Goal: Task Accomplishment & Management: Manage account settings

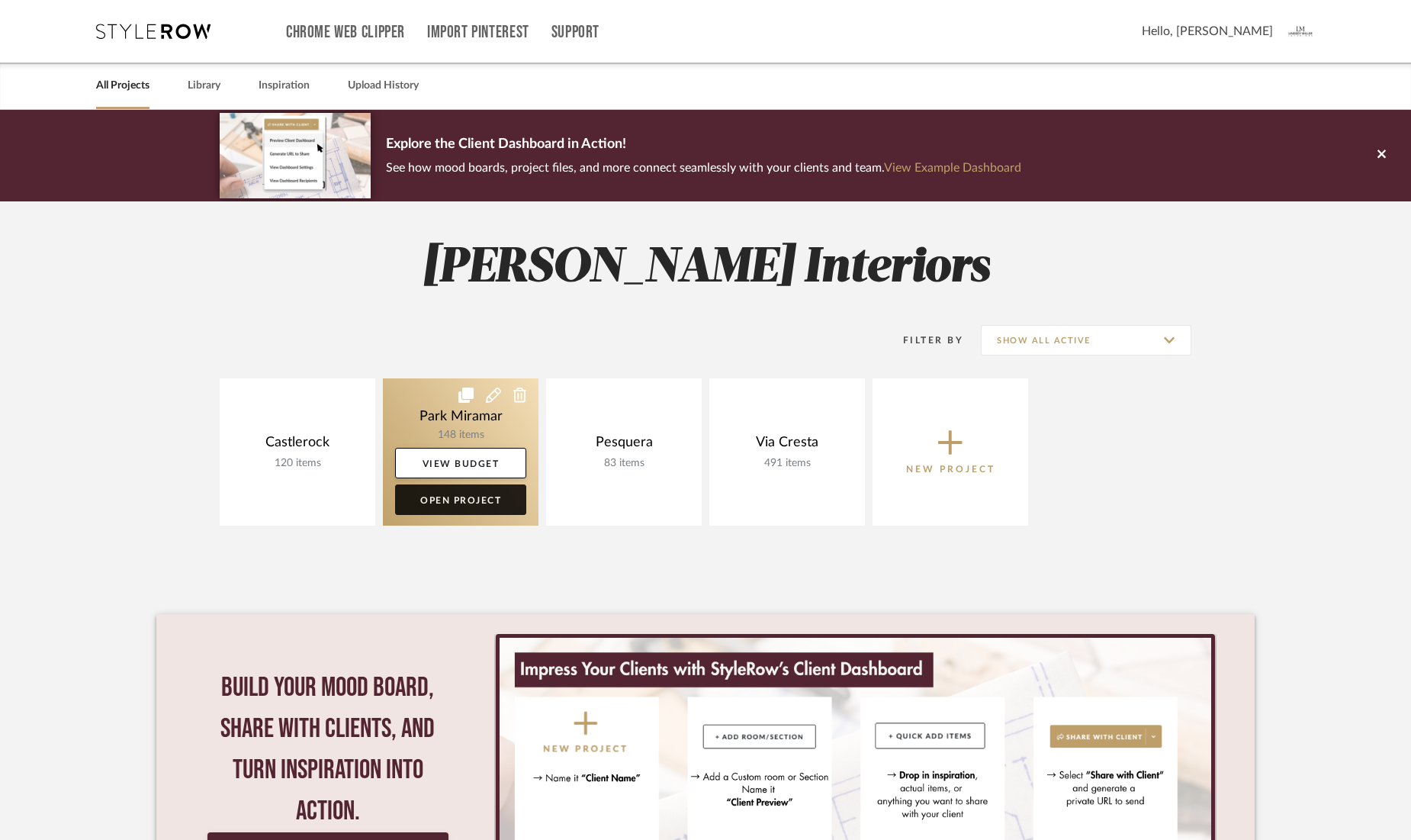
click at [449, 503] on link "Open Project" at bounding box center [461, 499] width 131 height 30
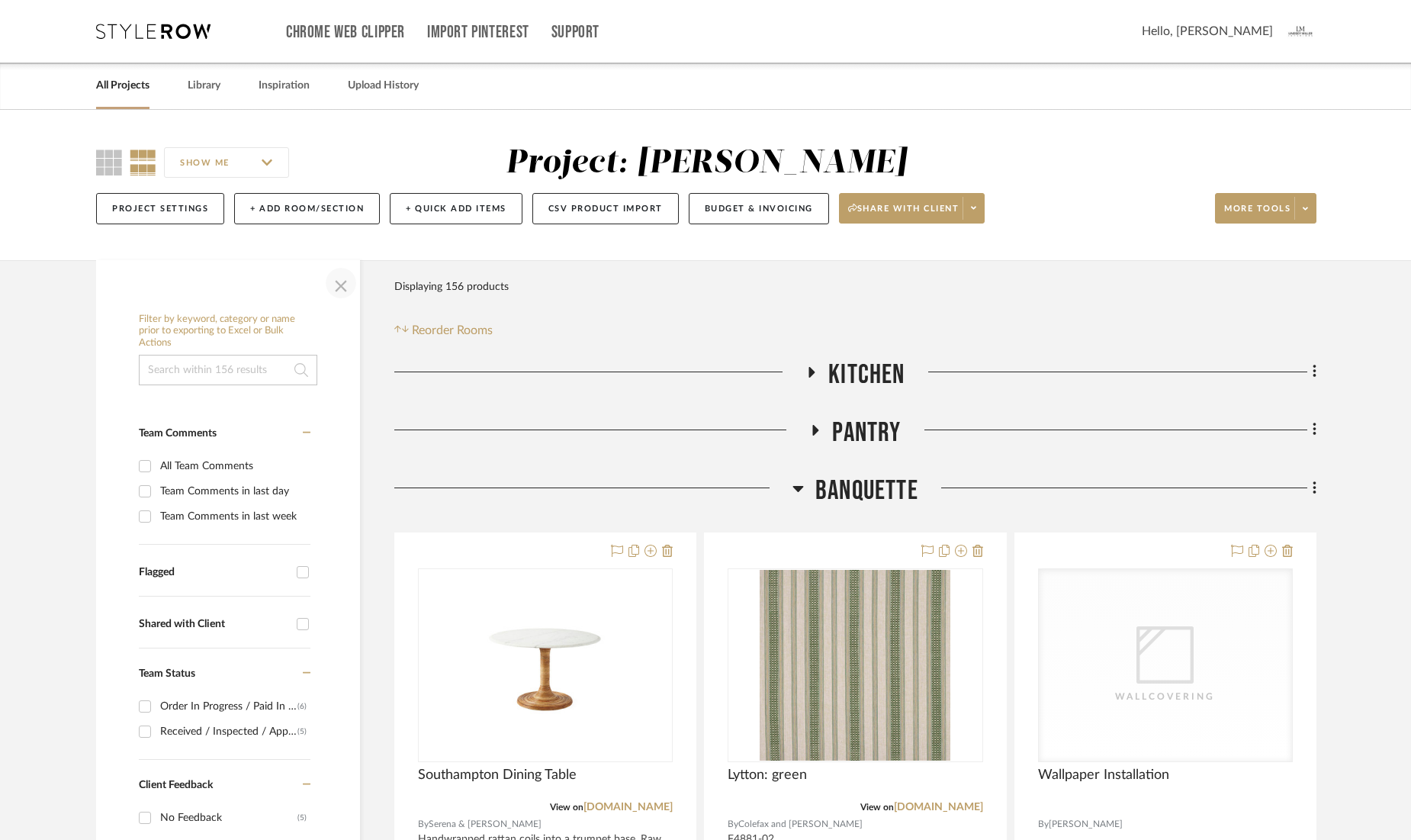
click at [337, 286] on span "button" at bounding box center [341, 282] width 37 height 37
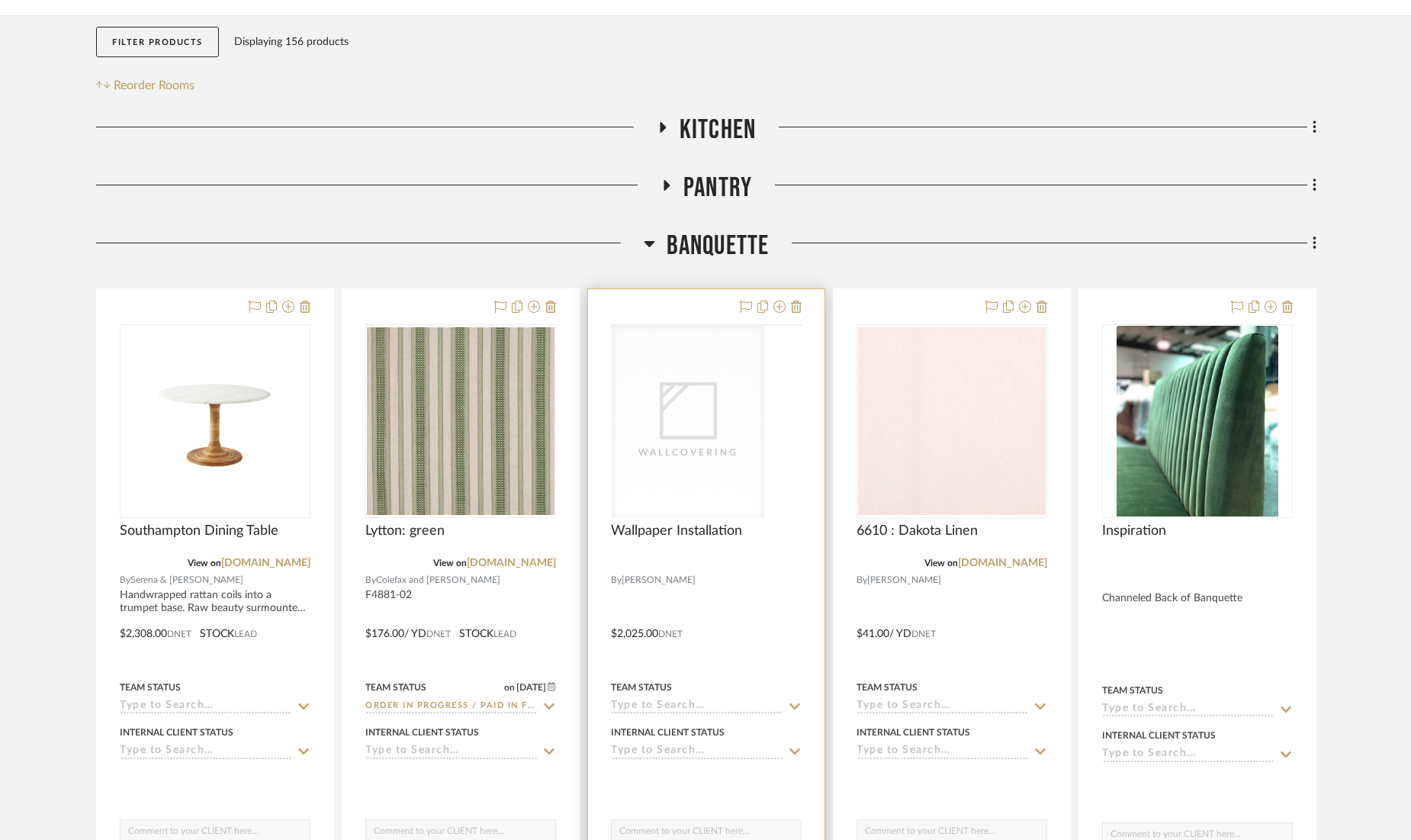
scroll to position [248, 0]
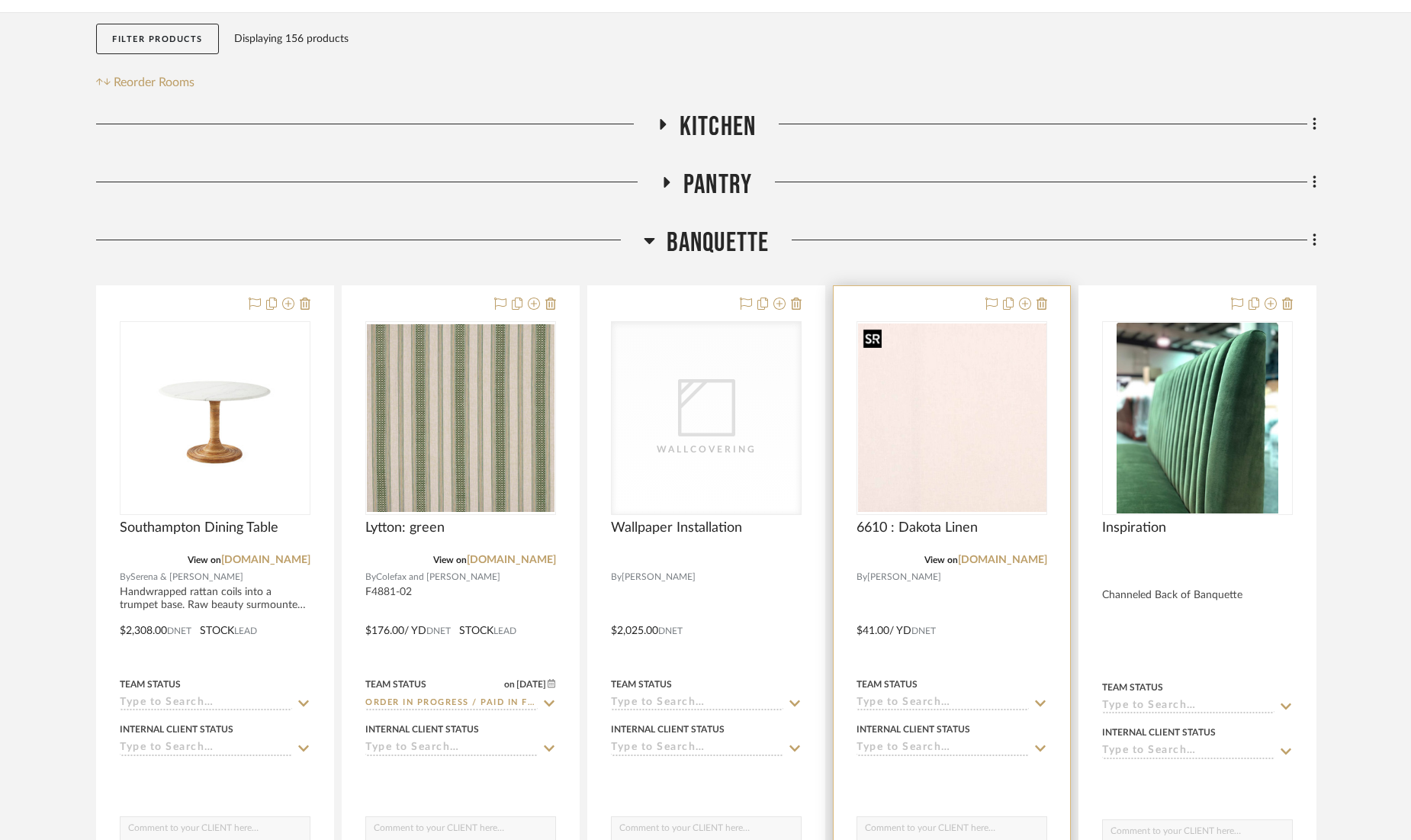
click at [909, 411] on img "0" at bounding box center [952, 417] width 188 height 188
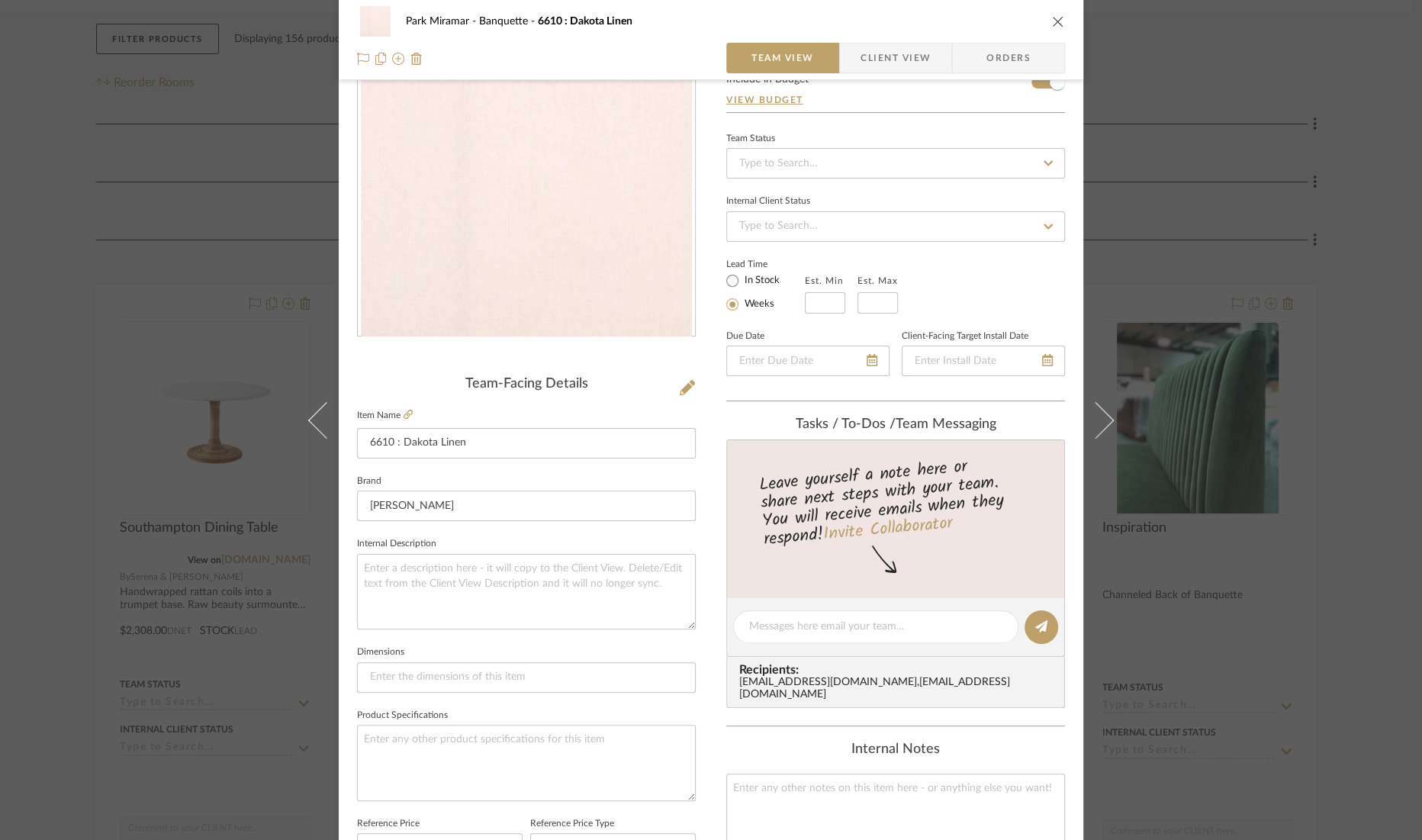
scroll to position [99, 0]
click at [894, 65] on span "Client View" at bounding box center [895, 57] width 70 height 30
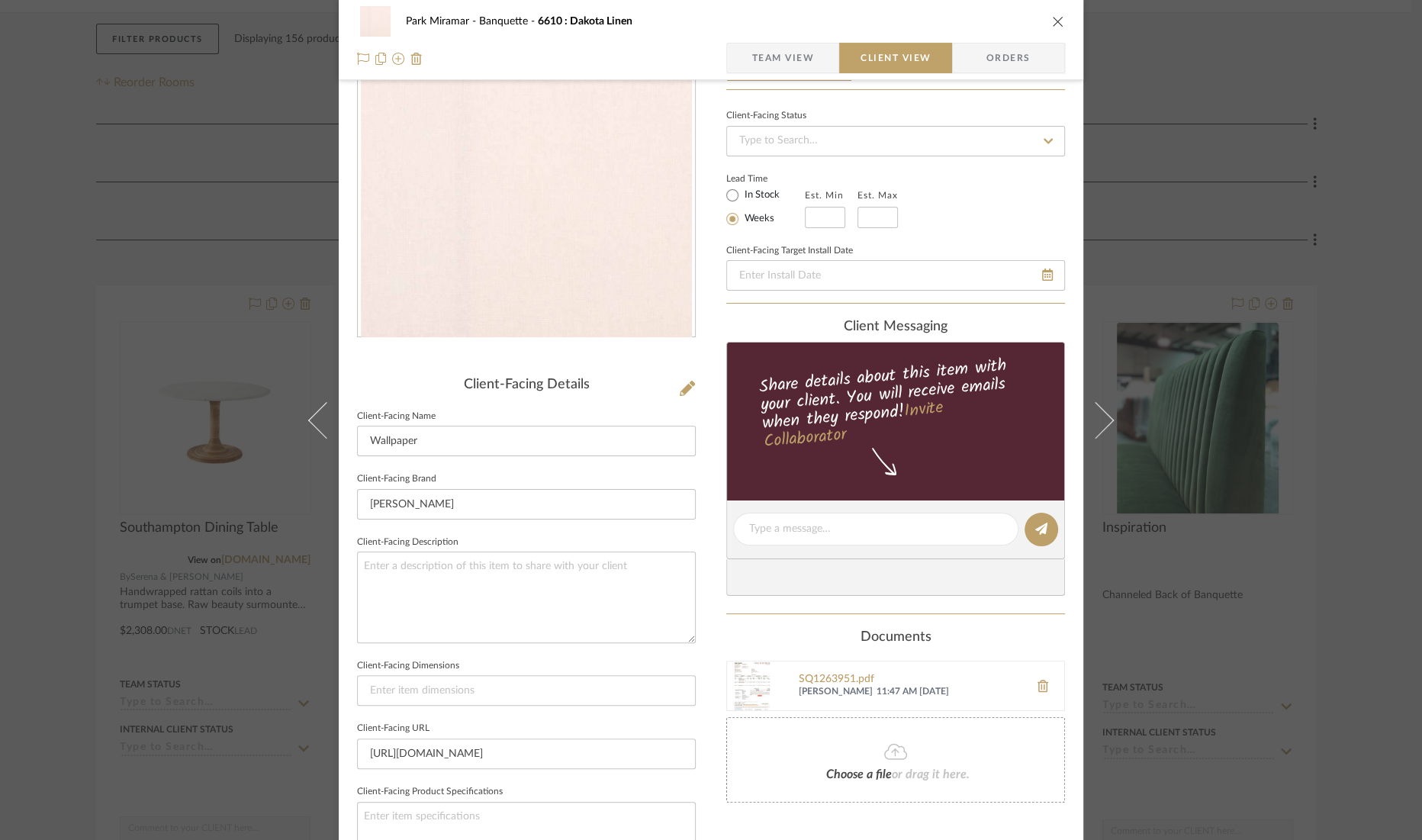
click at [1058, 16] on icon "close" at bounding box center [1058, 21] width 12 height 12
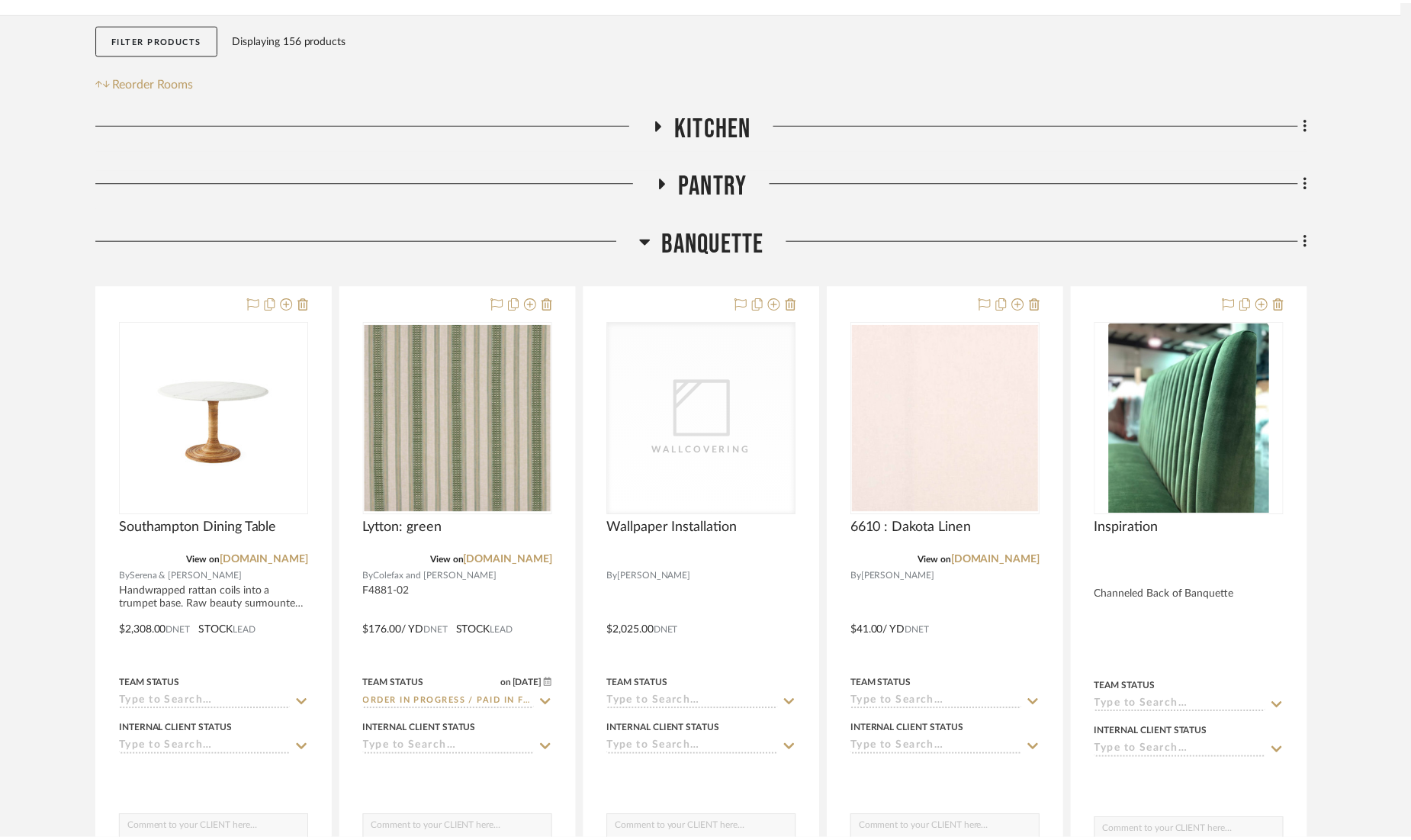
scroll to position [248, 0]
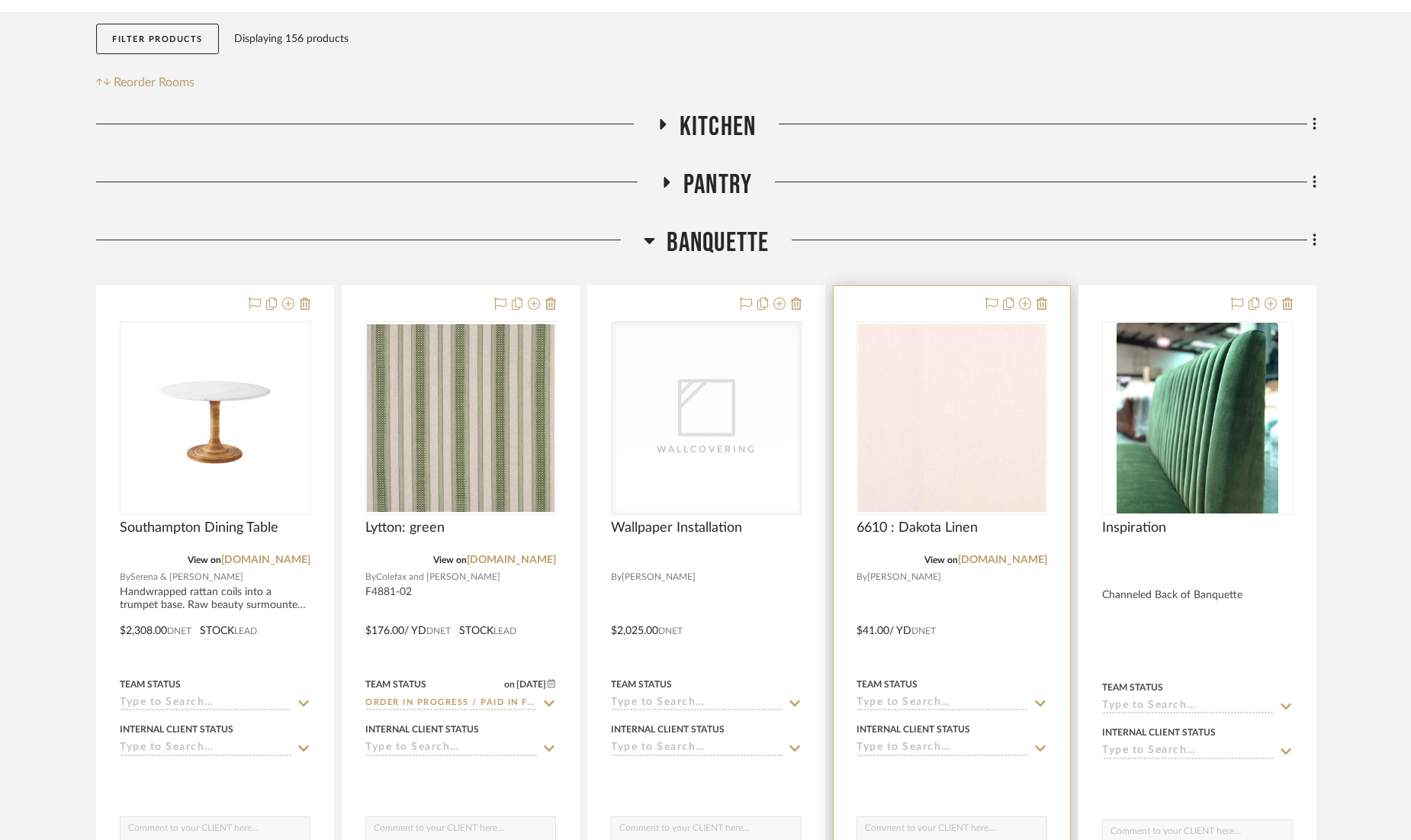
click at [1038, 701] on icon at bounding box center [1040, 703] width 11 height 6
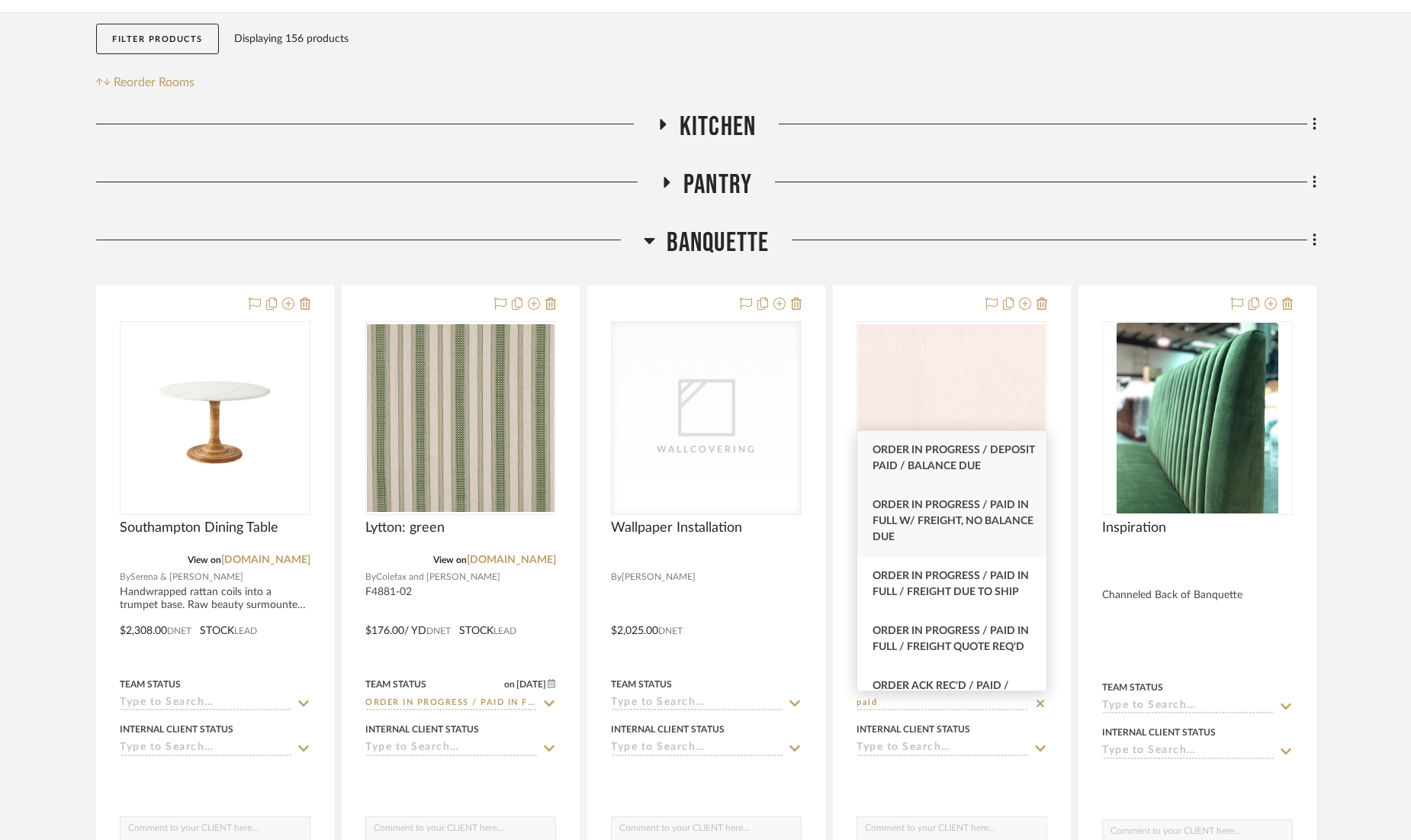
type input "paid"
click at [972, 541] on span "Order In Progress / Paid In Full w/ Freight, No Balance due" at bounding box center [953, 521] width 161 height 43
type input "[DATE]"
type input "Order In Progress / Paid In Full w/ Freight, No Balance due"
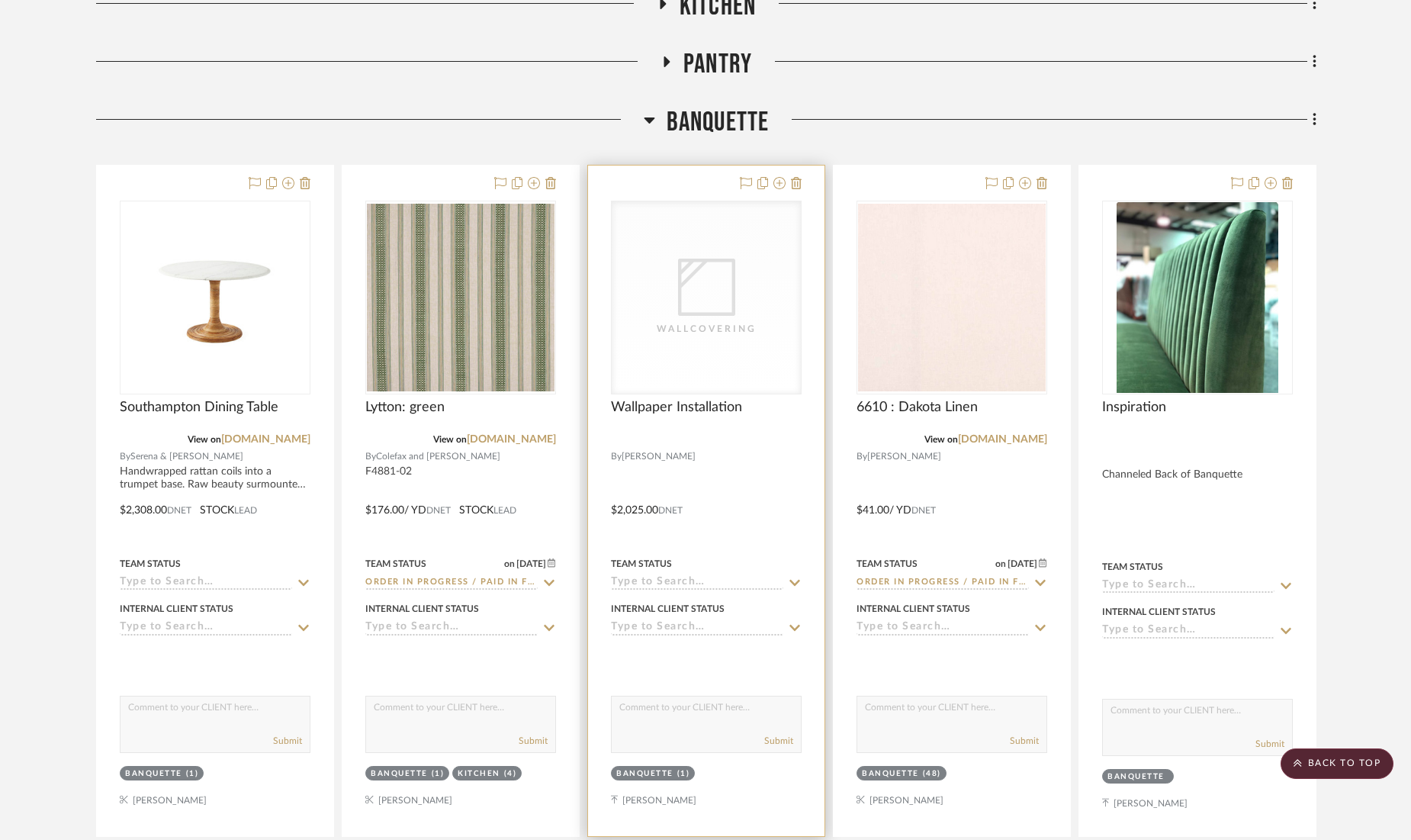
scroll to position [375, 0]
